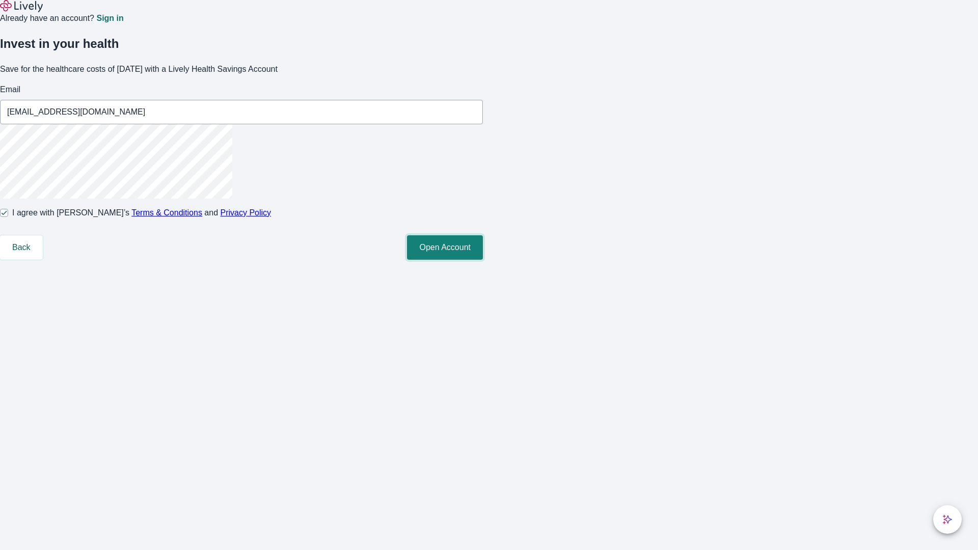
click at [483, 260] on button "Open Account" at bounding box center [445, 247] width 76 height 24
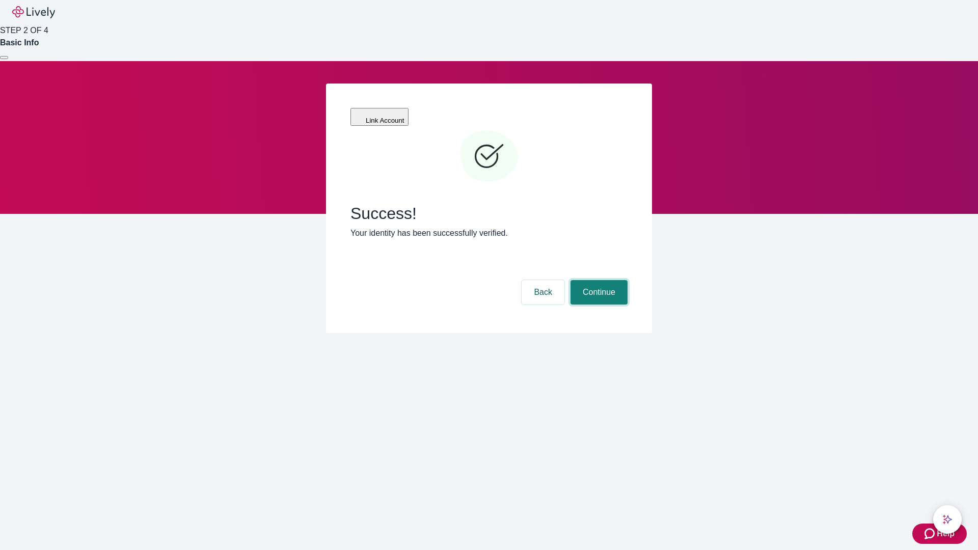
click at [597, 280] on button "Continue" at bounding box center [598, 292] width 57 height 24
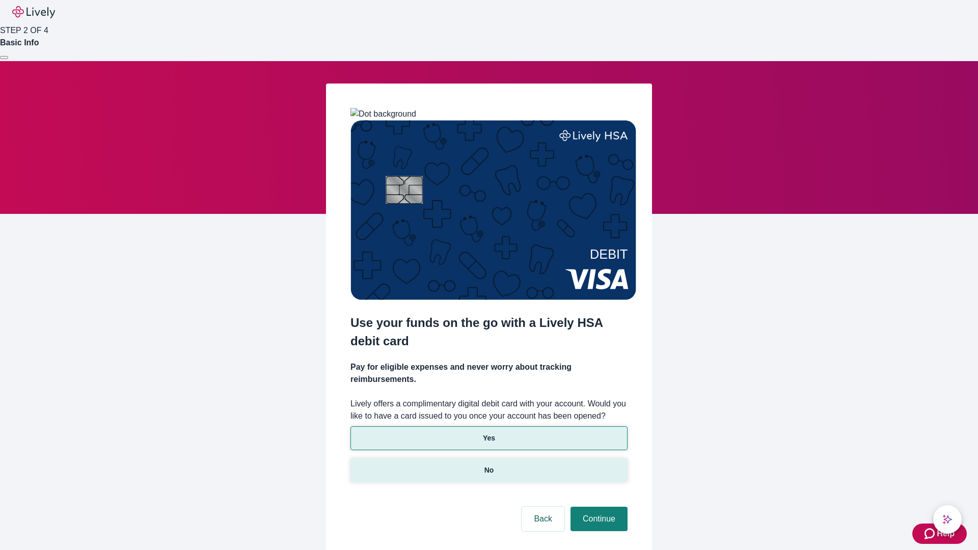
click at [488, 465] on p "No" at bounding box center [489, 470] width 10 height 11
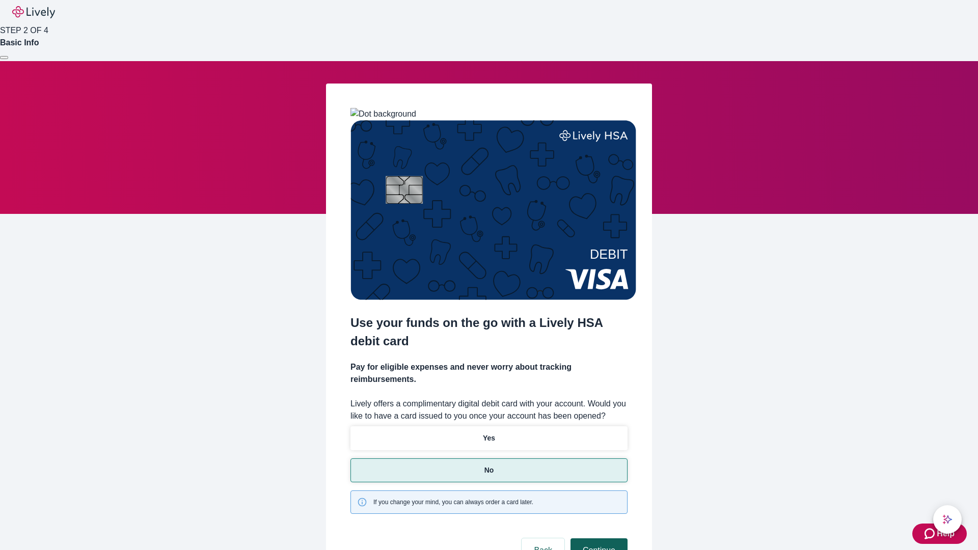
click at [597, 538] on button "Continue" at bounding box center [598, 550] width 57 height 24
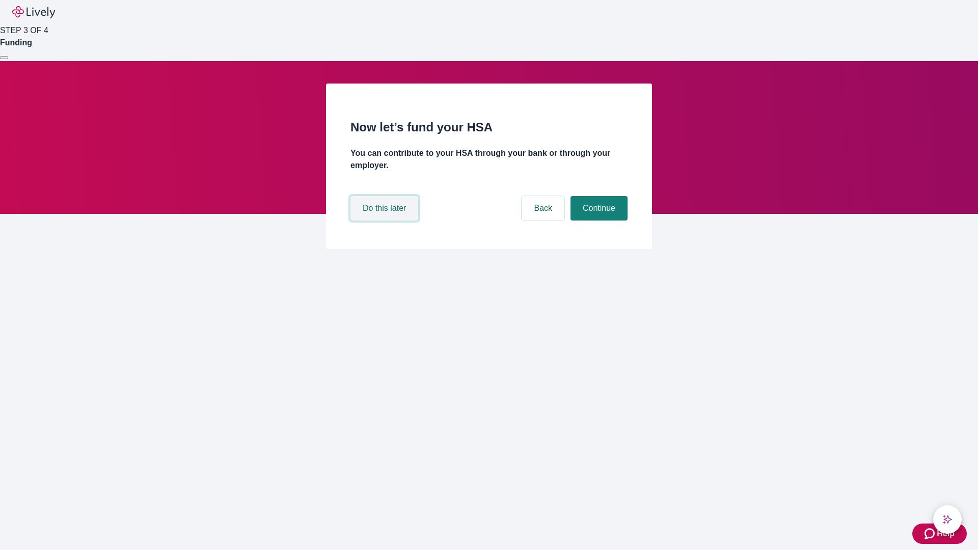
click at [385, 220] on button "Do this later" at bounding box center [384, 208] width 68 height 24
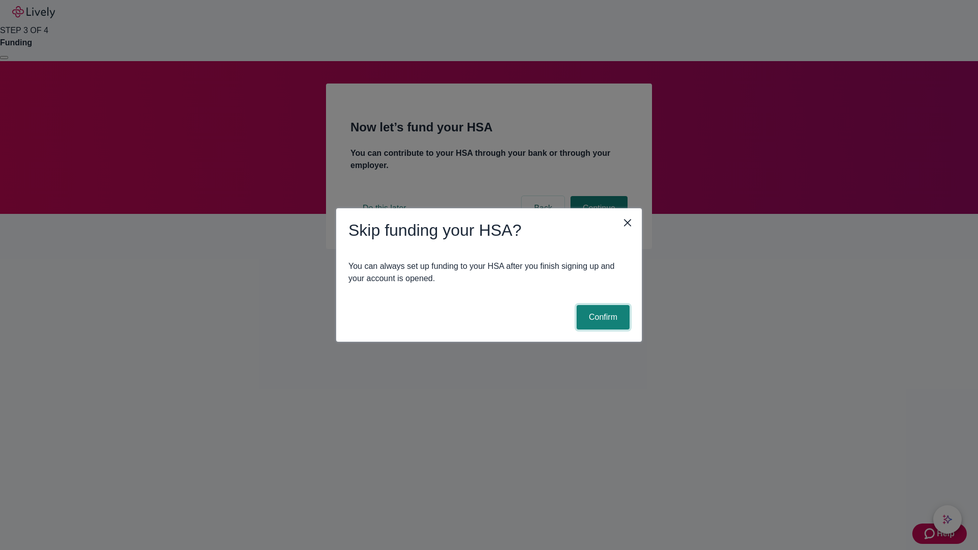
click at [601, 317] on button "Confirm" at bounding box center [602, 317] width 53 height 24
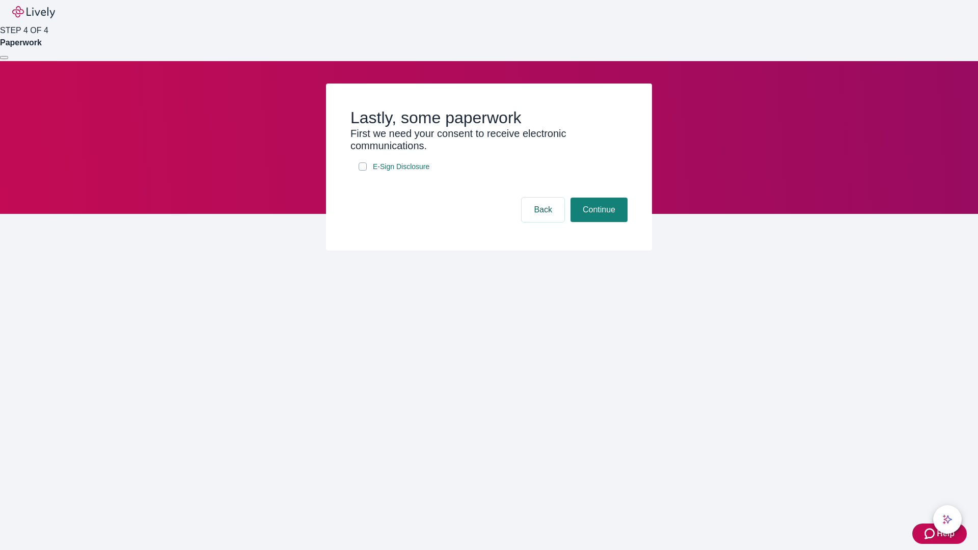
click at [363, 171] on input "E-Sign Disclosure" at bounding box center [362, 166] width 8 height 8
checkbox input "true"
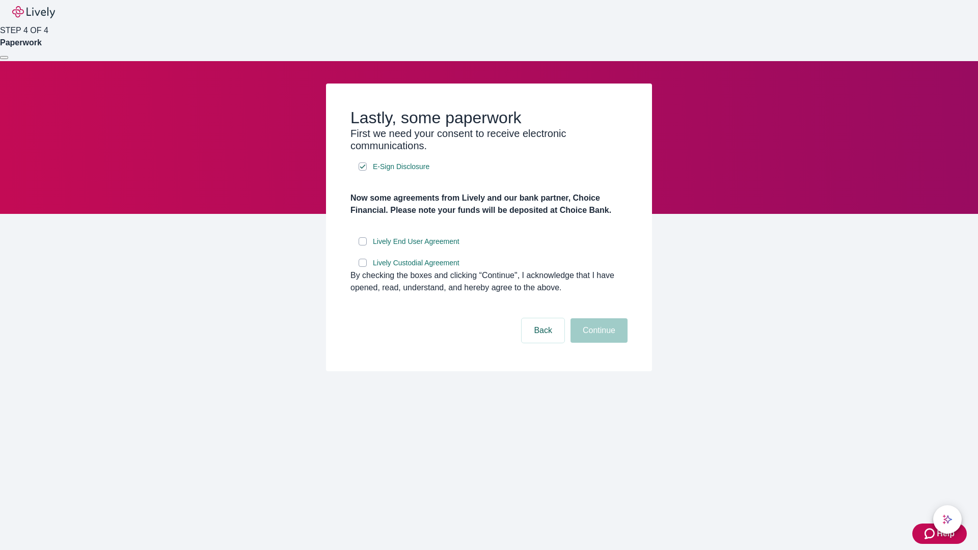
click at [363, 245] on input "Lively End User Agreement" at bounding box center [362, 241] width 8 height 8
checkbox input "true"
click at [363, 267] on input "Lively Custodial Agreement" at bounding box center [362, 263] width 8 height 8
checkbox input "true"
click at [597, 343] on button "Continue" at bounding box center [598, 330] width 57 height 24
